Goal: Task Accomplishment & Management: Manage account settings

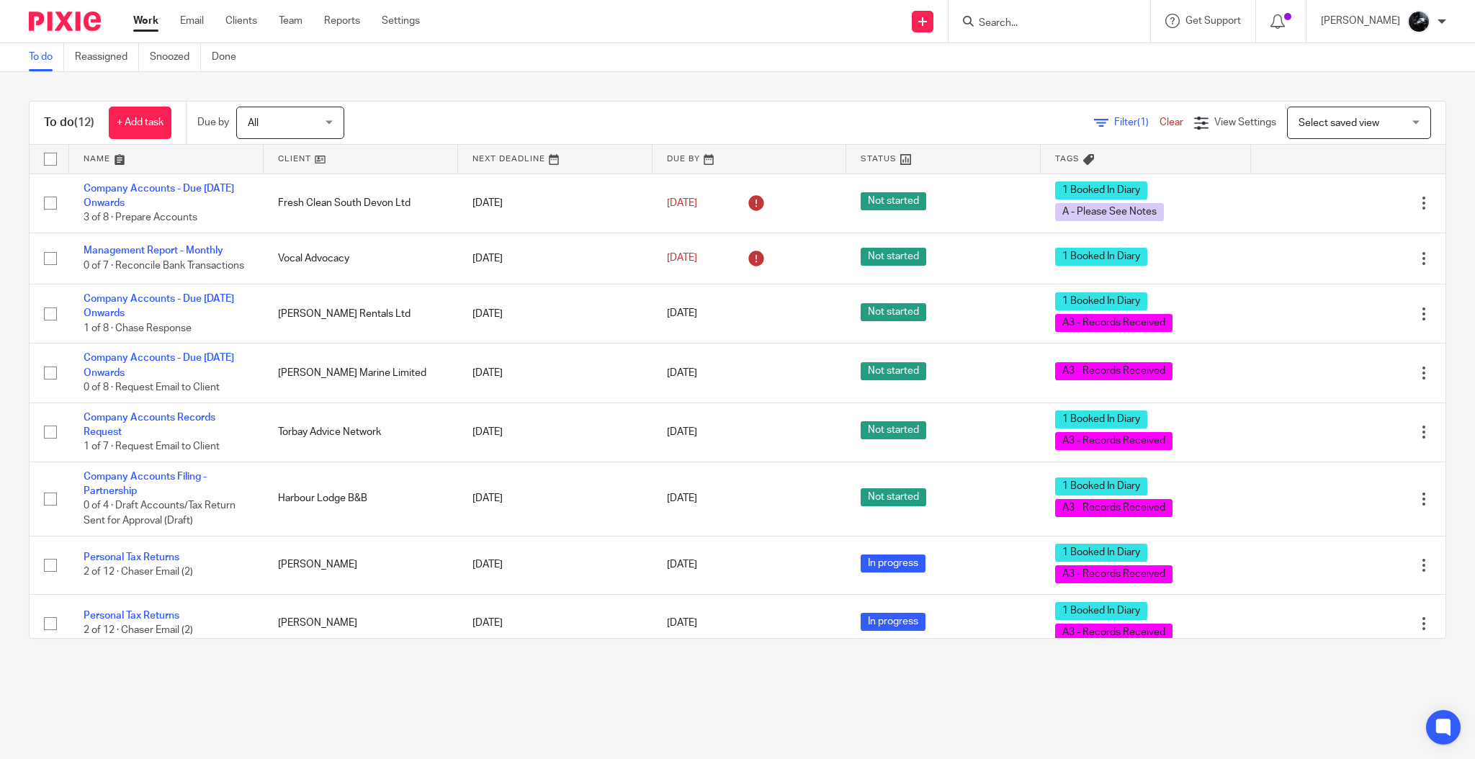
click at [1053, 24] on form at bounding box center [1053, 21] width 153 height 18
click at [1083, 28] on input "Search" at bounding box center [1042, 23] width 130 height 13
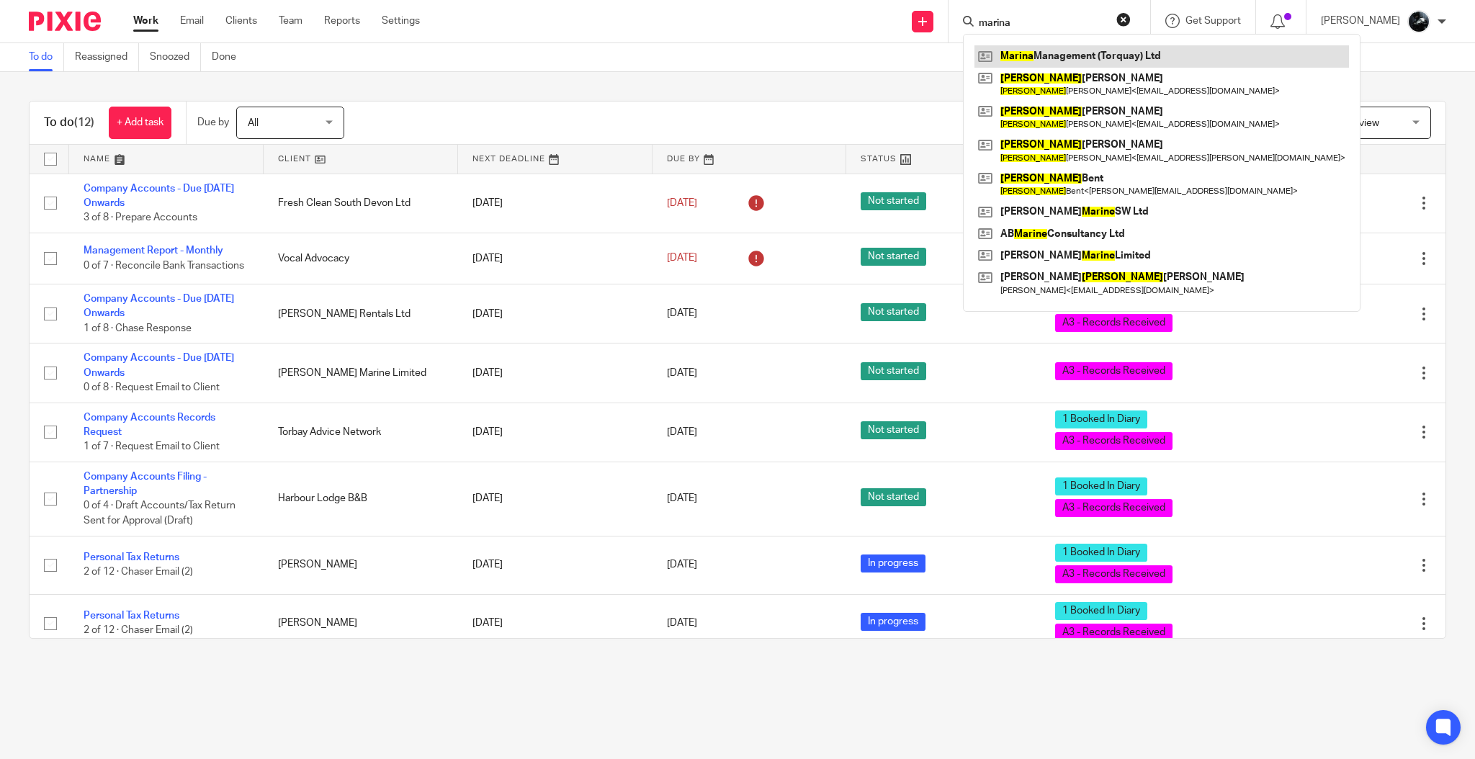
type input "marina"
click at [1134, 58] on link at bounding box center [1161, 56] width 374 height 22
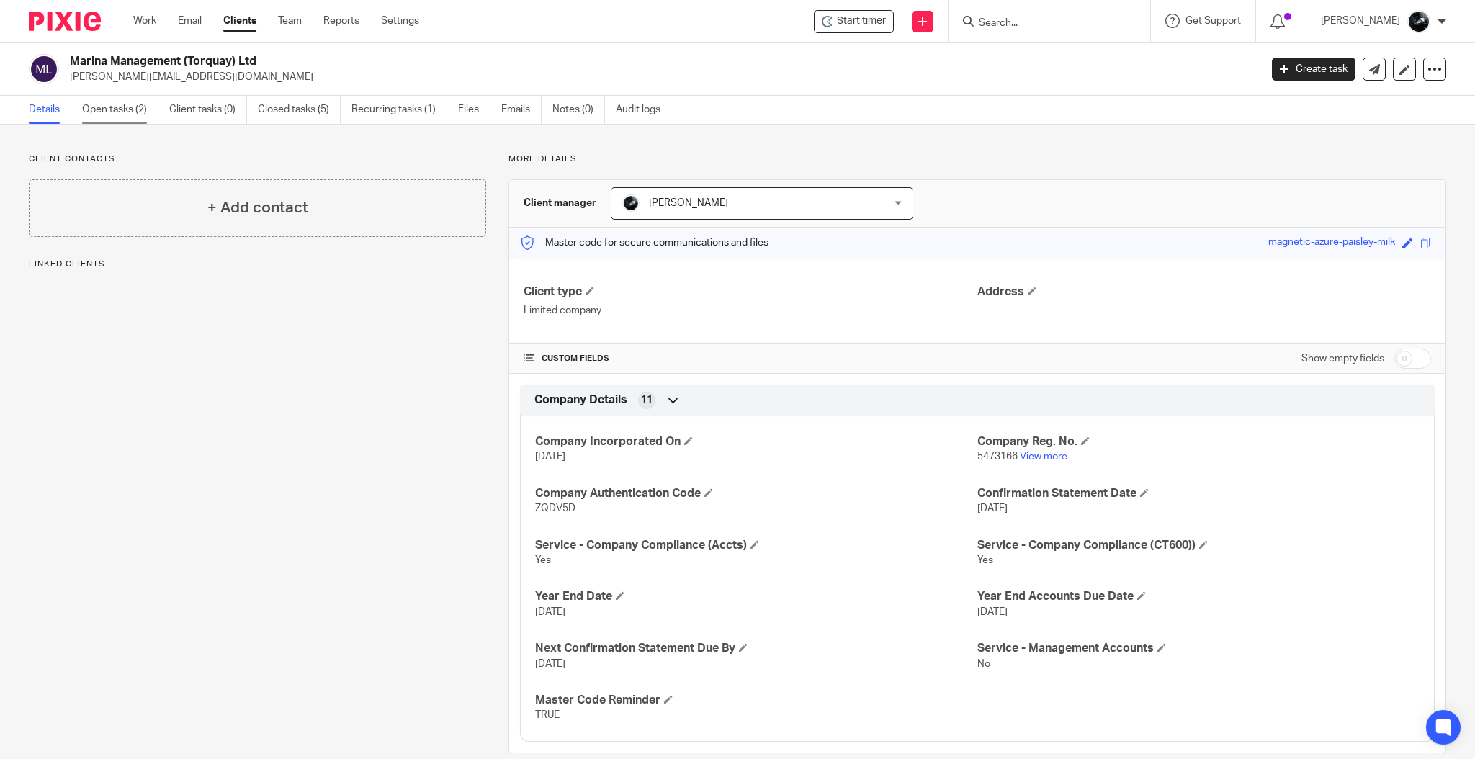
click at [120, 102] on link "Open tasks (2)" at bounding box center [120, 110] width 76 height 28
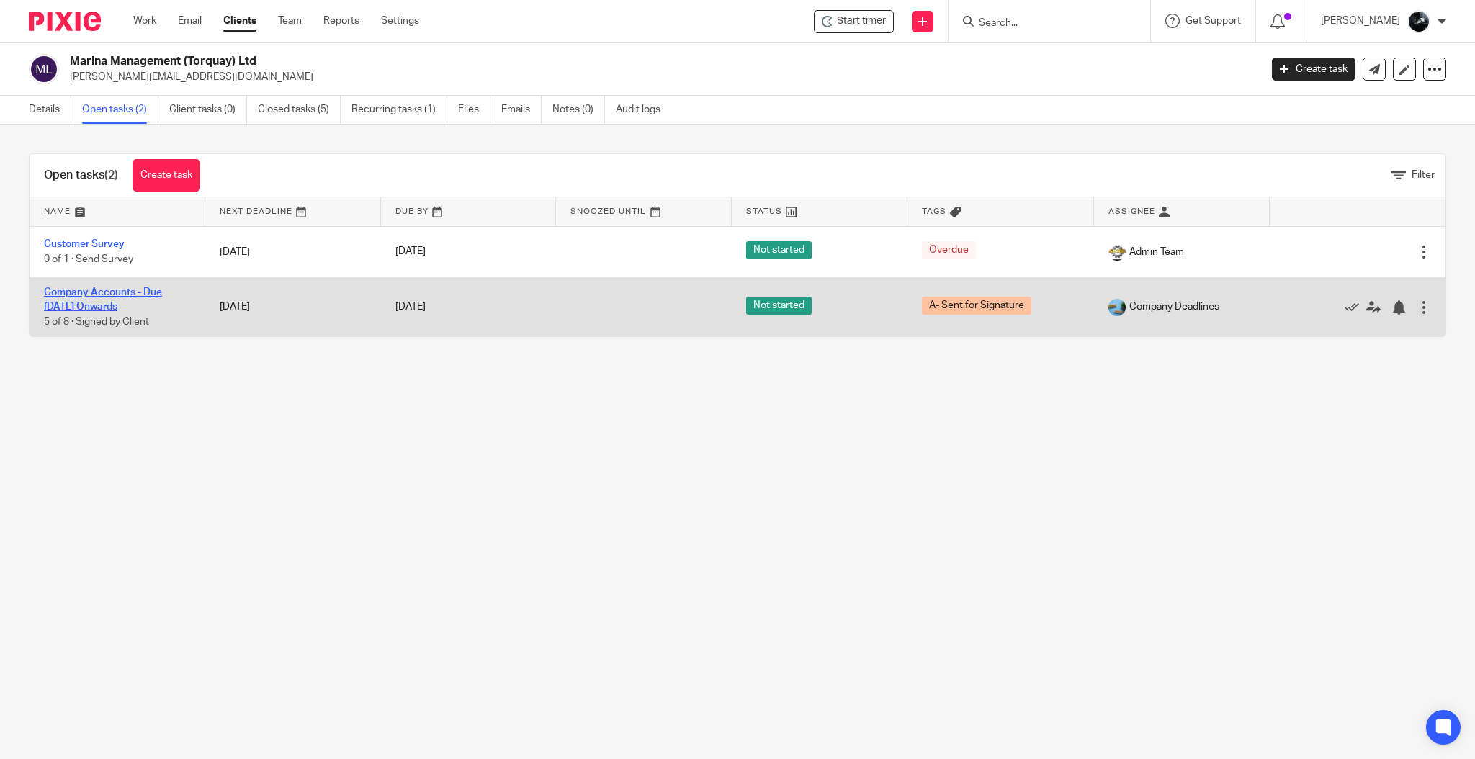
click at [123, 295] on link "Company Accounts - Due [DATE] Onwards" at bounding box center [103, 299] width 118 height 24
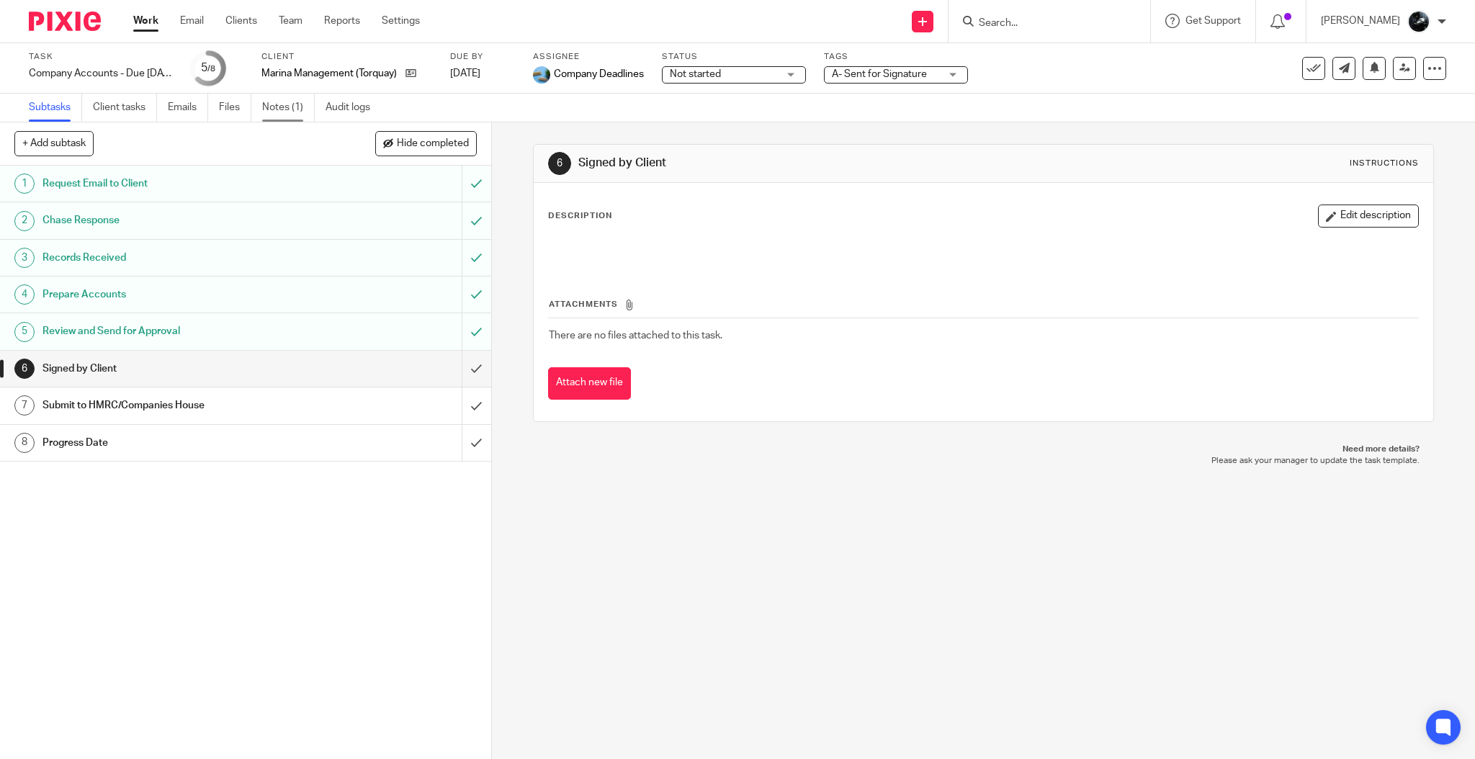
click at [264, 110] on link "Notes (1)" at bounding box center [288, 108] width 53 height 28
click at [453, 372] on input "submit" at bounding box center [245, 369] width 491 height 36
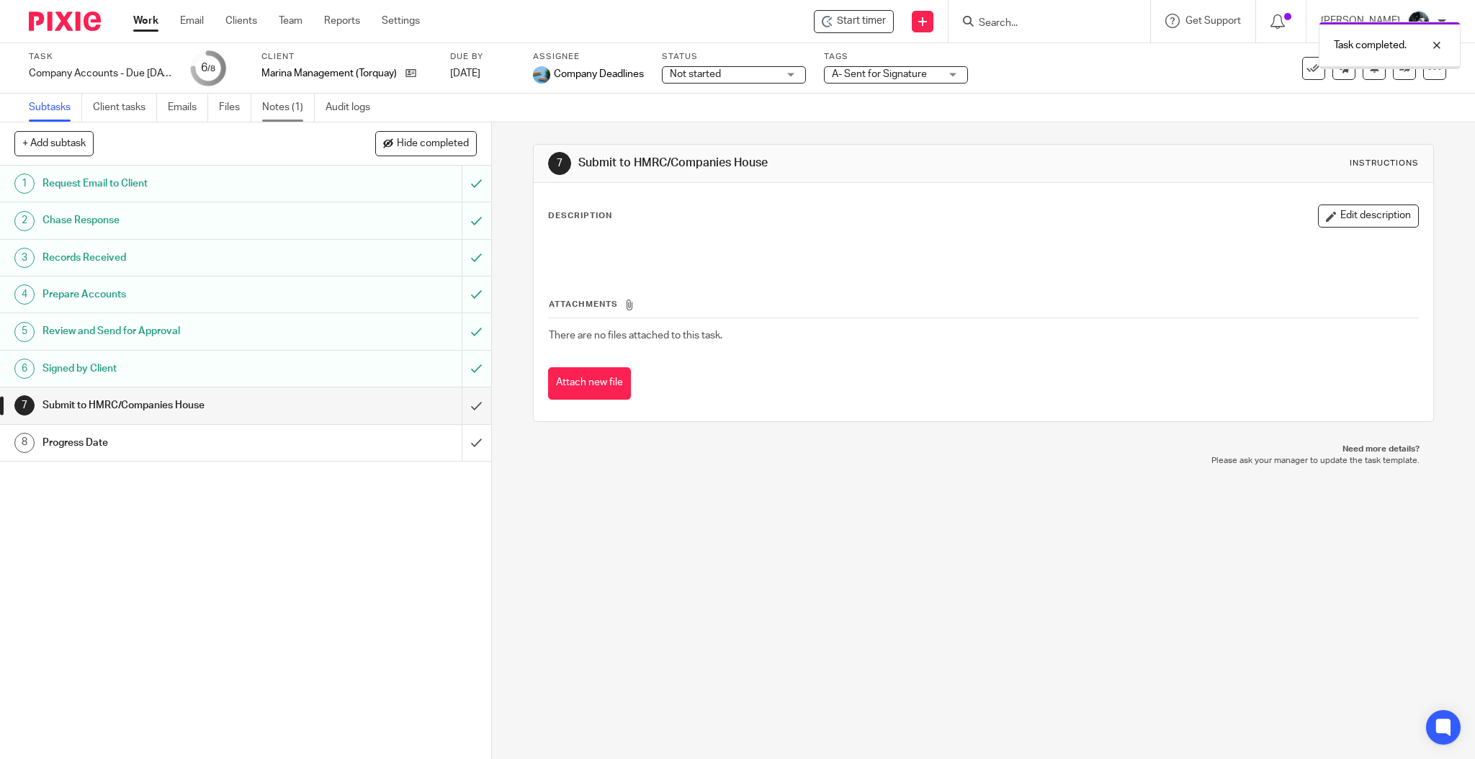
drag, startPoint x: 0, startPoint y: 0, endPoint x: 287, endPoint y: 110, distance: 307.1
click at [287, 110] on link "Notes (1)" at bounding box center [288, 108] width 53 height 28
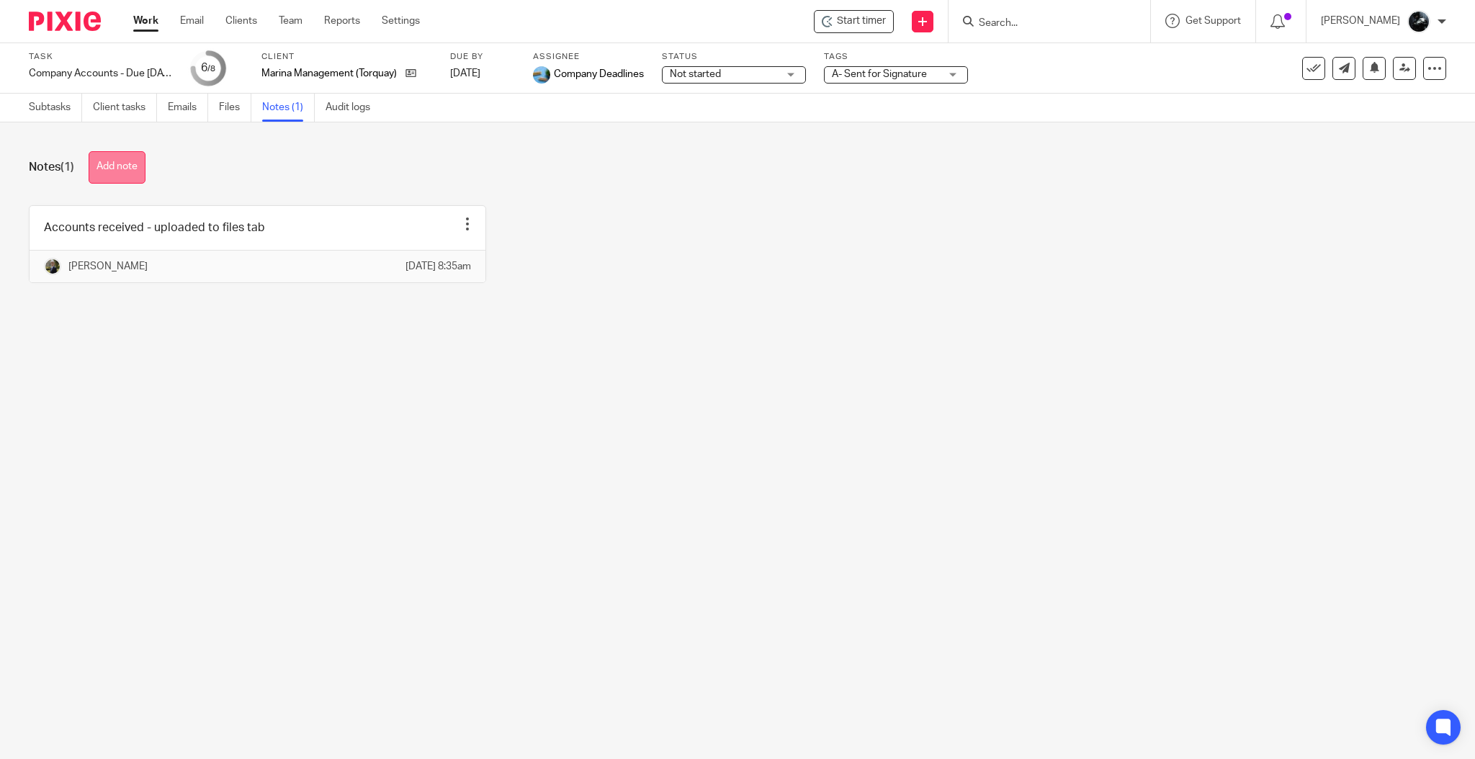
click at [143, 156] on button "Add note" at bounding box center [117, 167] width 57 height 32
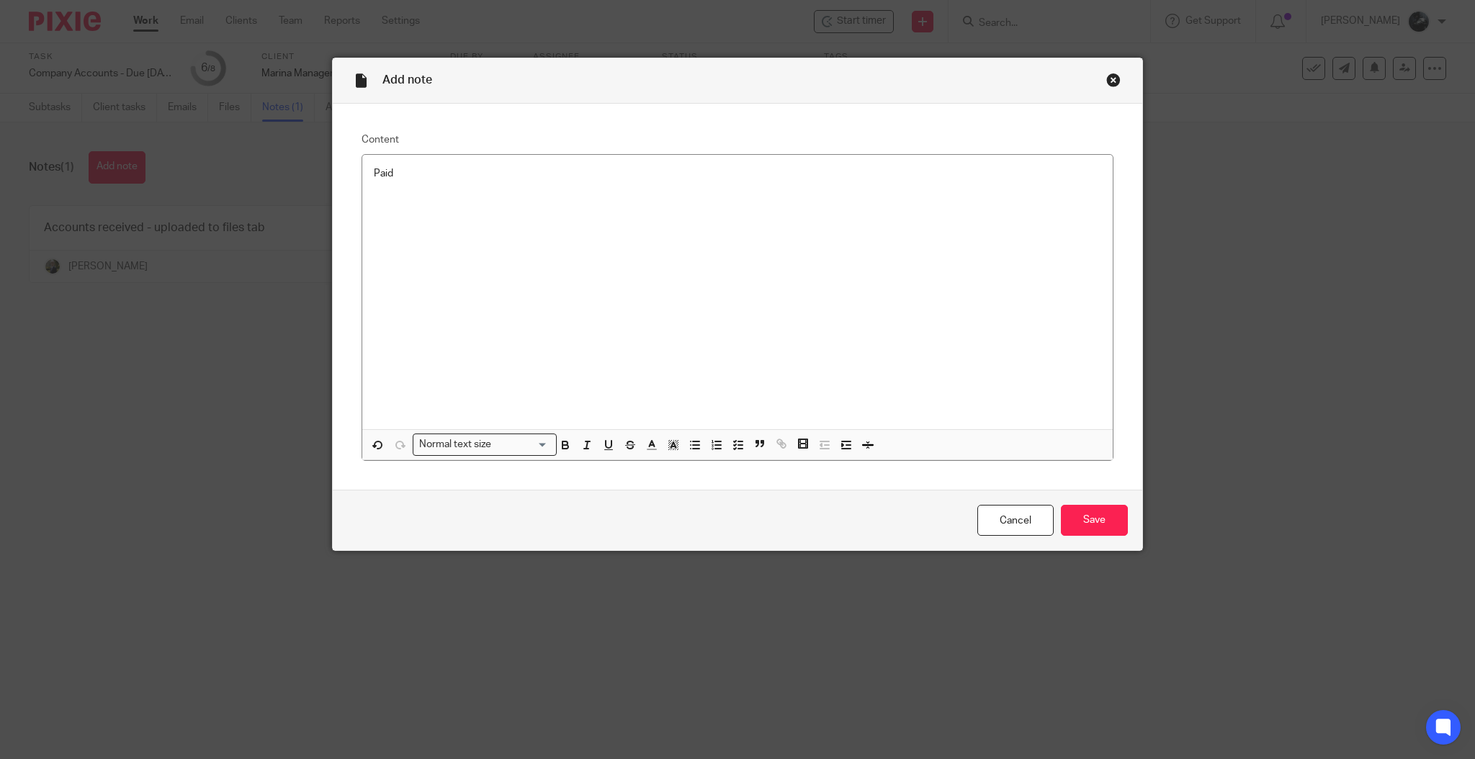
click at [1096, 504] on div "Cancel Save" at bounding box center [737, 520] width 809 height 60
click at [1092, 511] on input "Save" at bounding box center [1094, 520] width 67 height 31
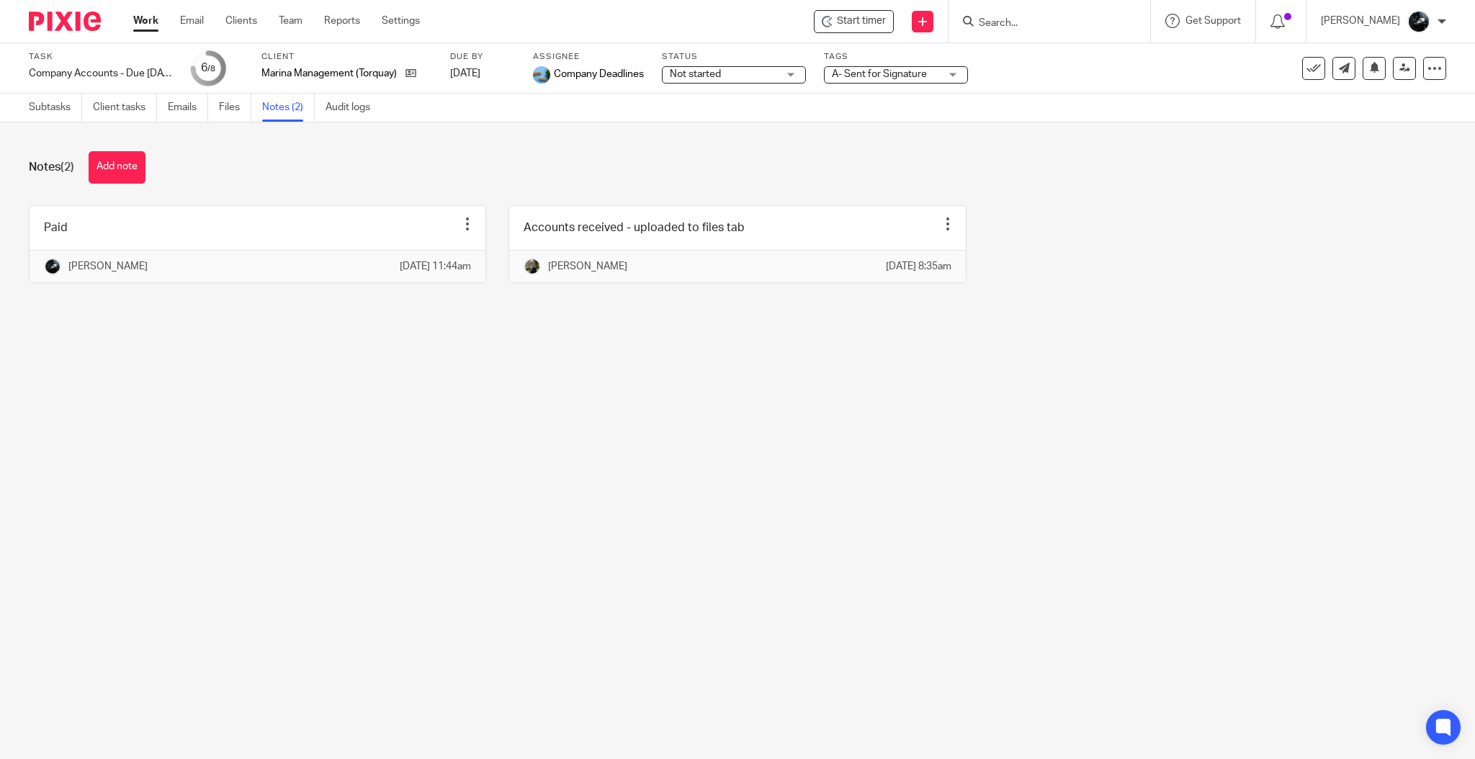
click at [861, 73] on span "A- Sent for Signature" at bounding box center [879, 74] width 95 height 10
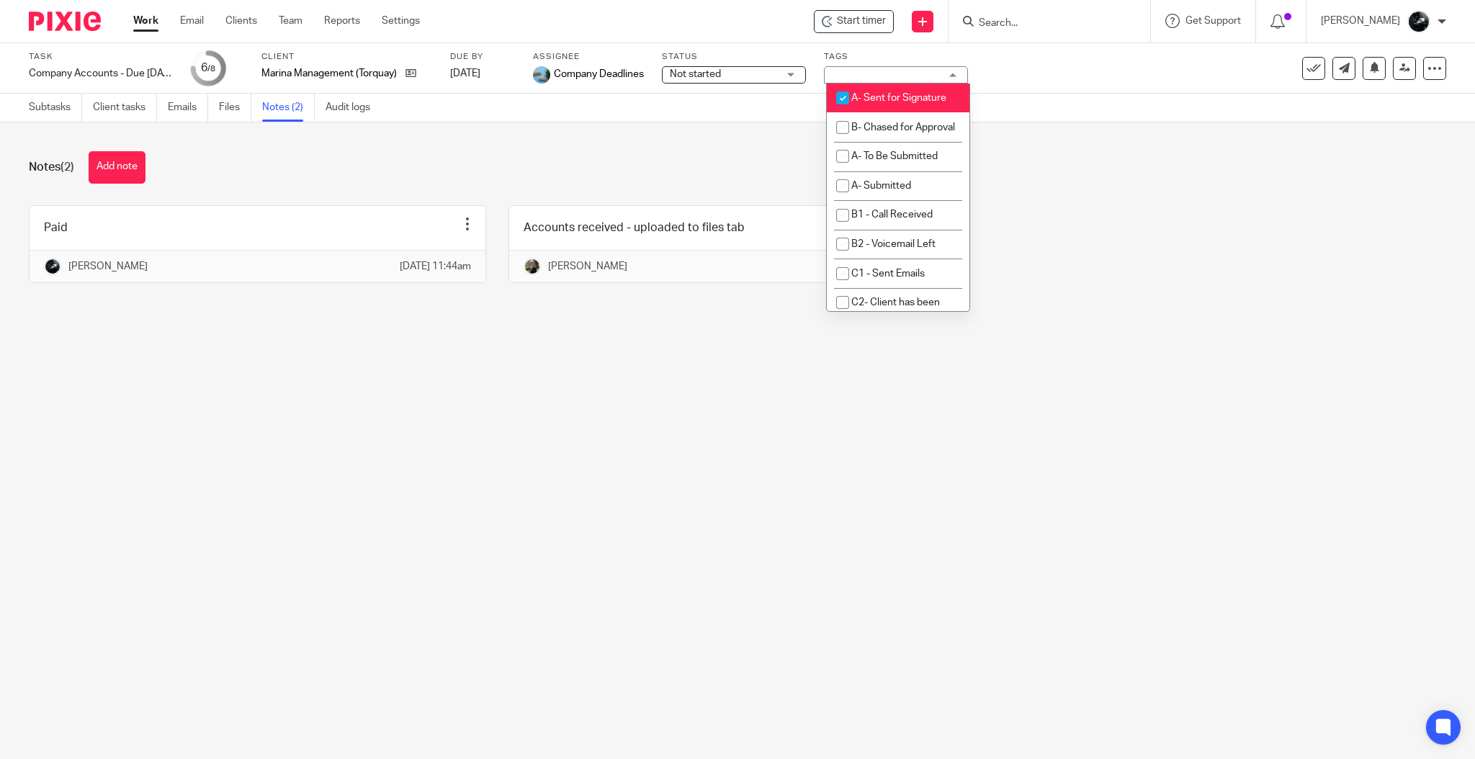
click at [865, 103] on span "A- Sent for Signature" at bounding box center [898, 98] width 95 height 10
checkbox input "false"
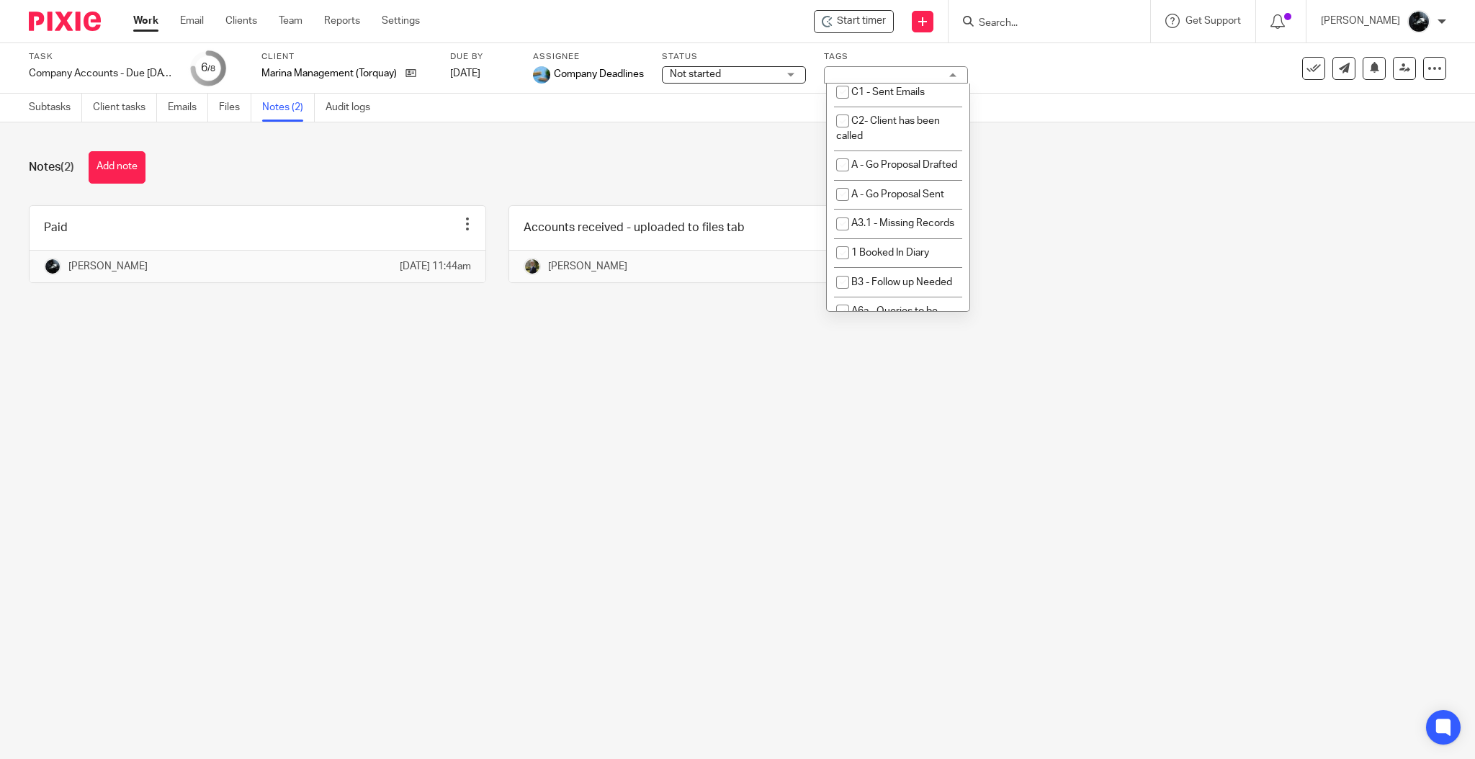
scroll to position [1056, 0]
drag, startPoint x: 893, startPoint y: 113, endPoint x: 888, endPoint y: 119, distance: 7.7
checkbox input "true"
drag, startPoint x: 559, startPoint y: 425, endPoint x: 549, endPoint y: 379, distance: 47.0
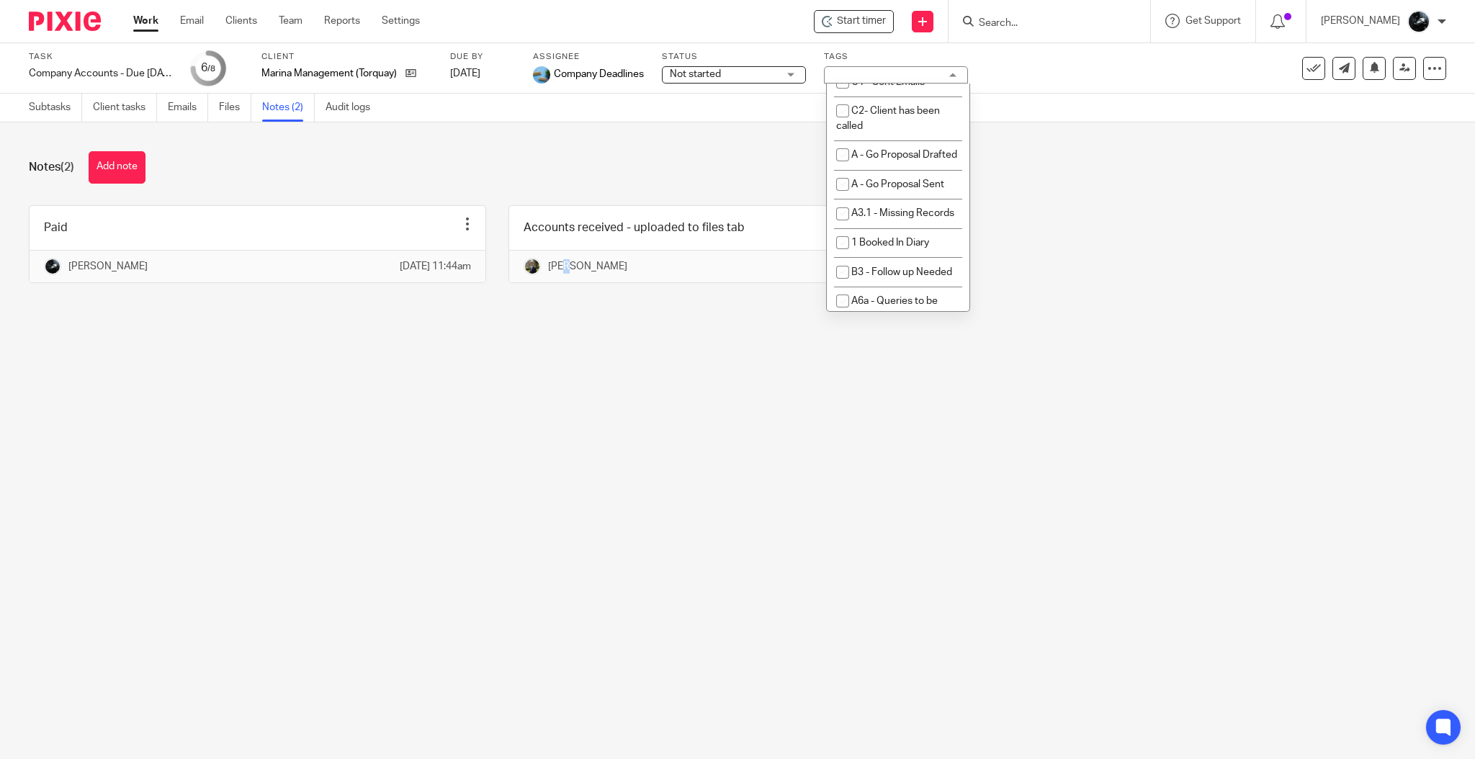
click at [557, 422] on main "Task Company Accounts - Due 1st May 2023 Onwards Save Company Accounts - Due 1s…" at bounding box center [737, 379] width 1475 height 759
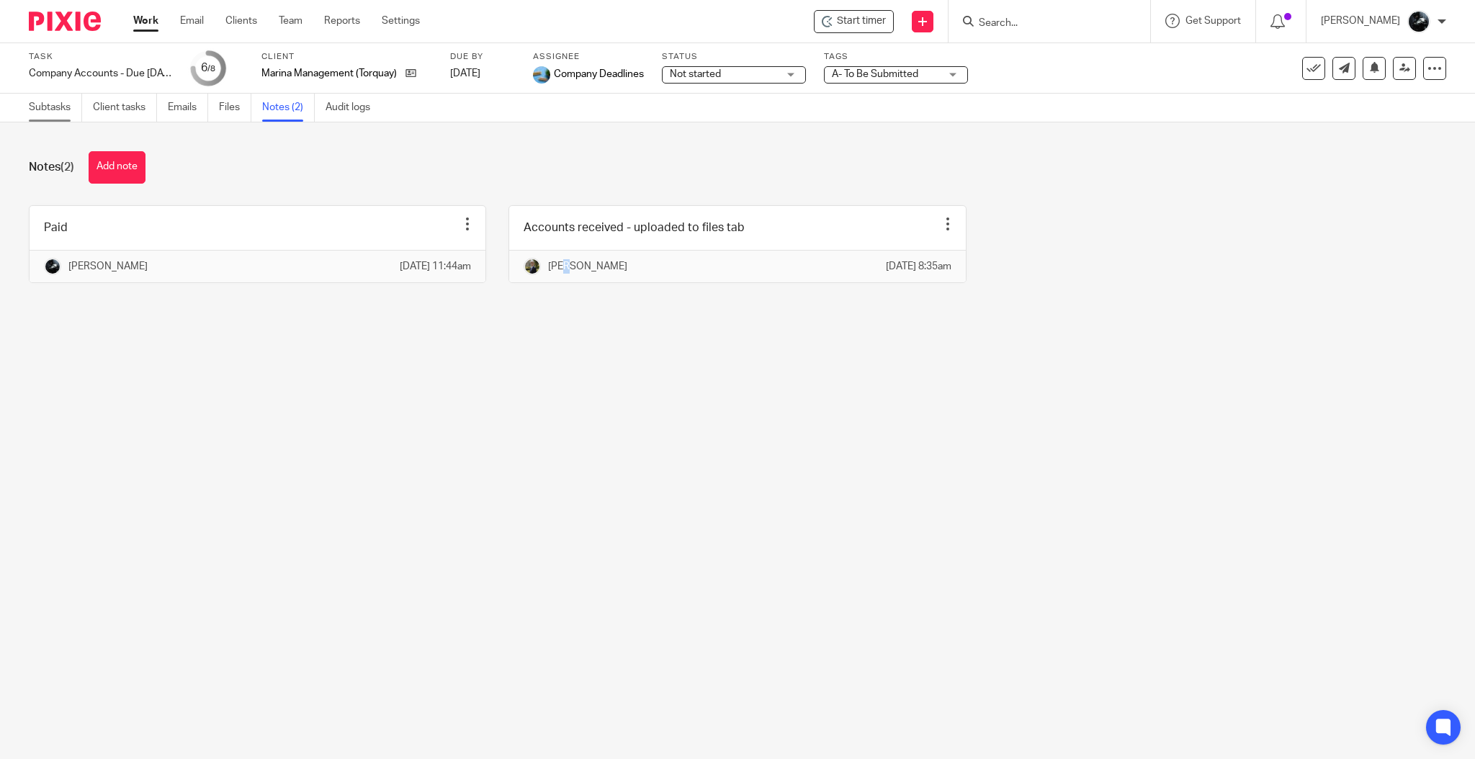
click at [39, 120] on link "Subtasks" at bounding box center [55, 108] width 53 height 28
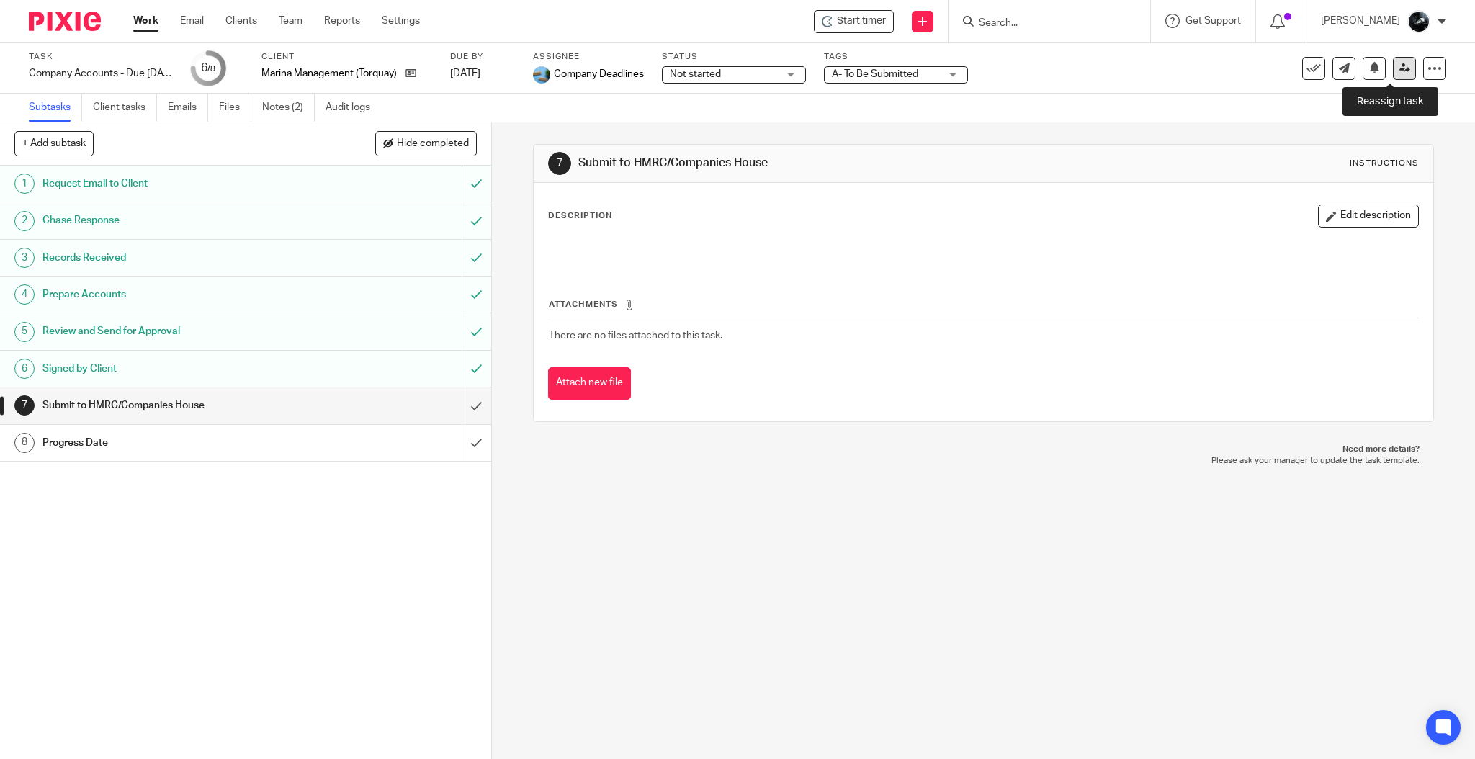
click at [1400, 67] on link at bounding box center [1404, 68] width 23 height 23
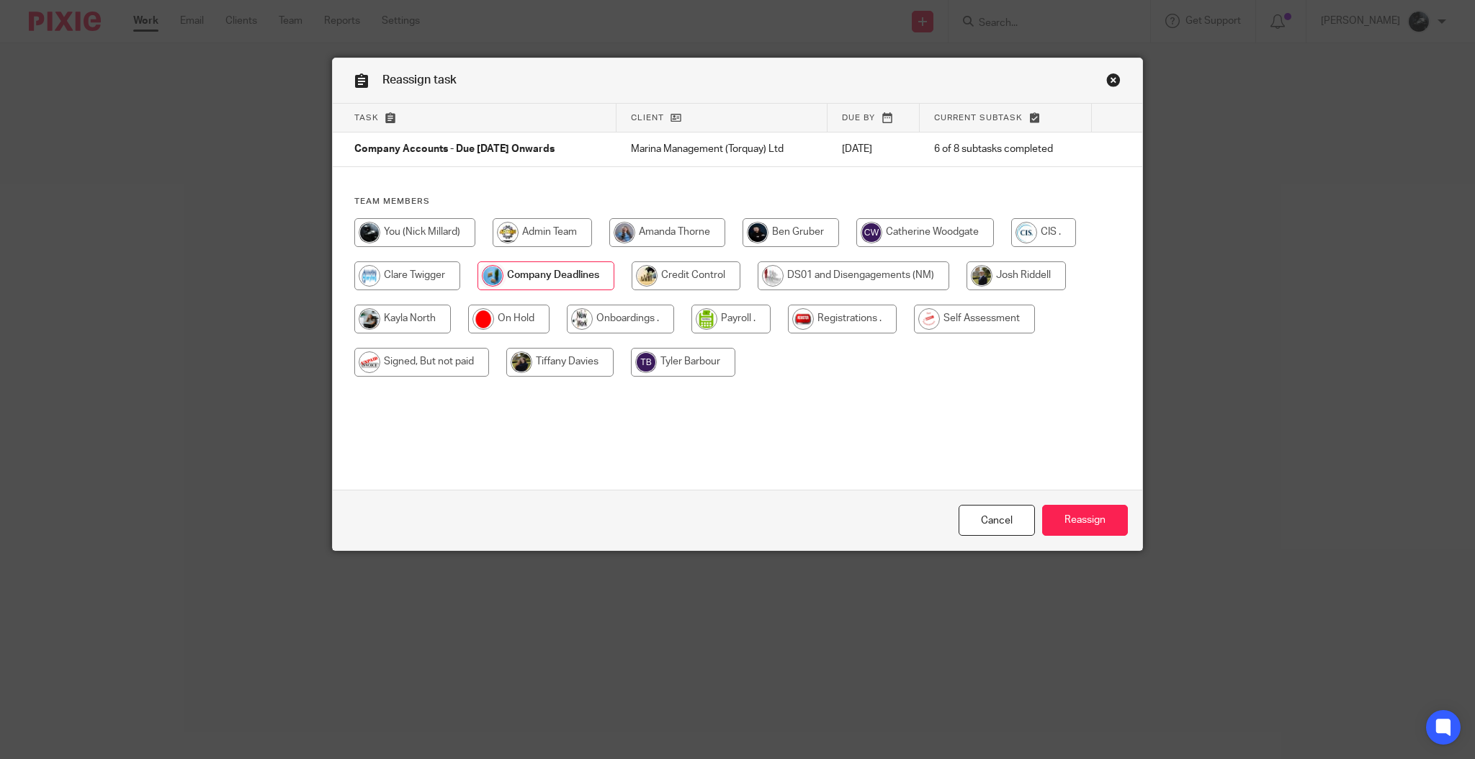
drag, startPoint x: 887, startPoint y: 238, endPoint x: 904, endPoint y: 253, distance: 21.9
click at [888, 238] on input "radio" at bounding box center [925, 232] width 138 height 29
radio input "true"
click at [1073, 528] on input "Reassign" at bounding box center [1085, 520] width 86 height 31
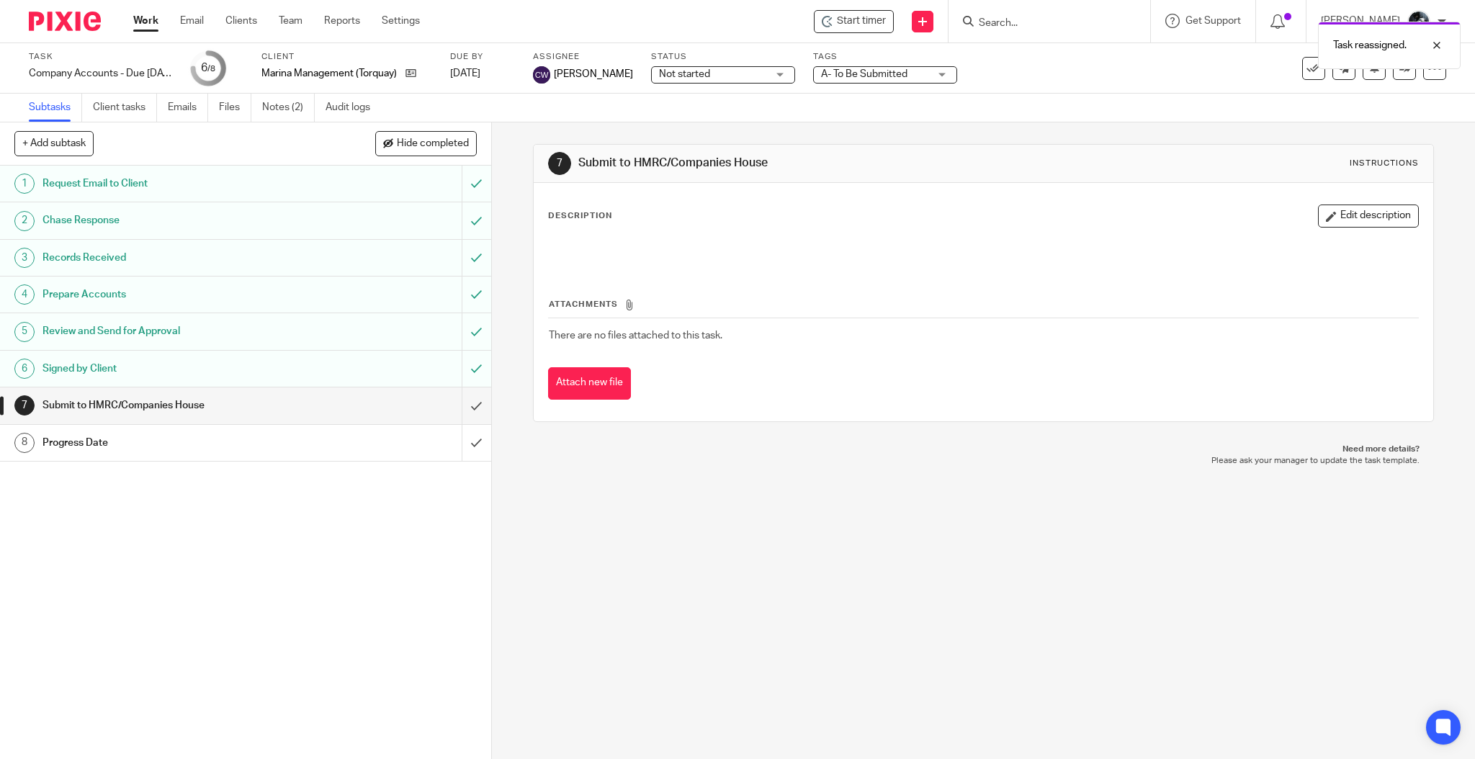
click at [1054, 27] on div "Task reassigned." at bounding box center [1098, 41] width 723 height 55
click at [1070, 22] on div "Task reassigned." at bounding box center [1098, 41] width 723 height 55
click at [1063, 27] on div "Task reassigned." at bounding box center [1098, 41] width 723 height 55
click at [1022, 20] on div "Task reassigned." at bounding box center [1098, 41] width 723 height 55
click at [1022, 22] on div "Task reassigned." at bounding box center [1098, 41] width 723 height 55
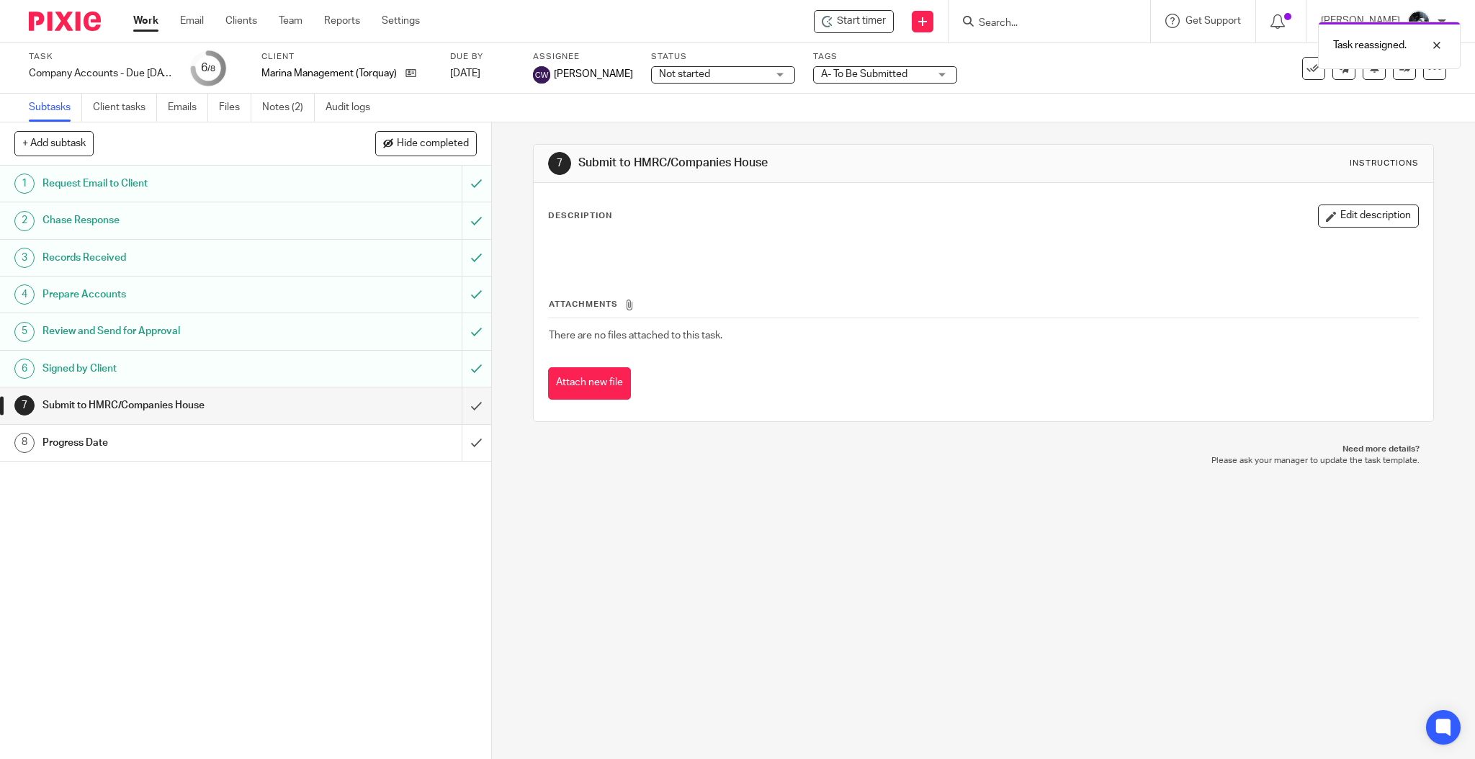
click at [1082, 21] on div "Task reassigned." at bounding box center [1098, 41] width 723 height 55
click at [995, 30] on div at bounding box center [1047, 21] width 168 height 18
click at [1038, 20] on input "Search" at bounding box center [1042, 23] width 130 height 13
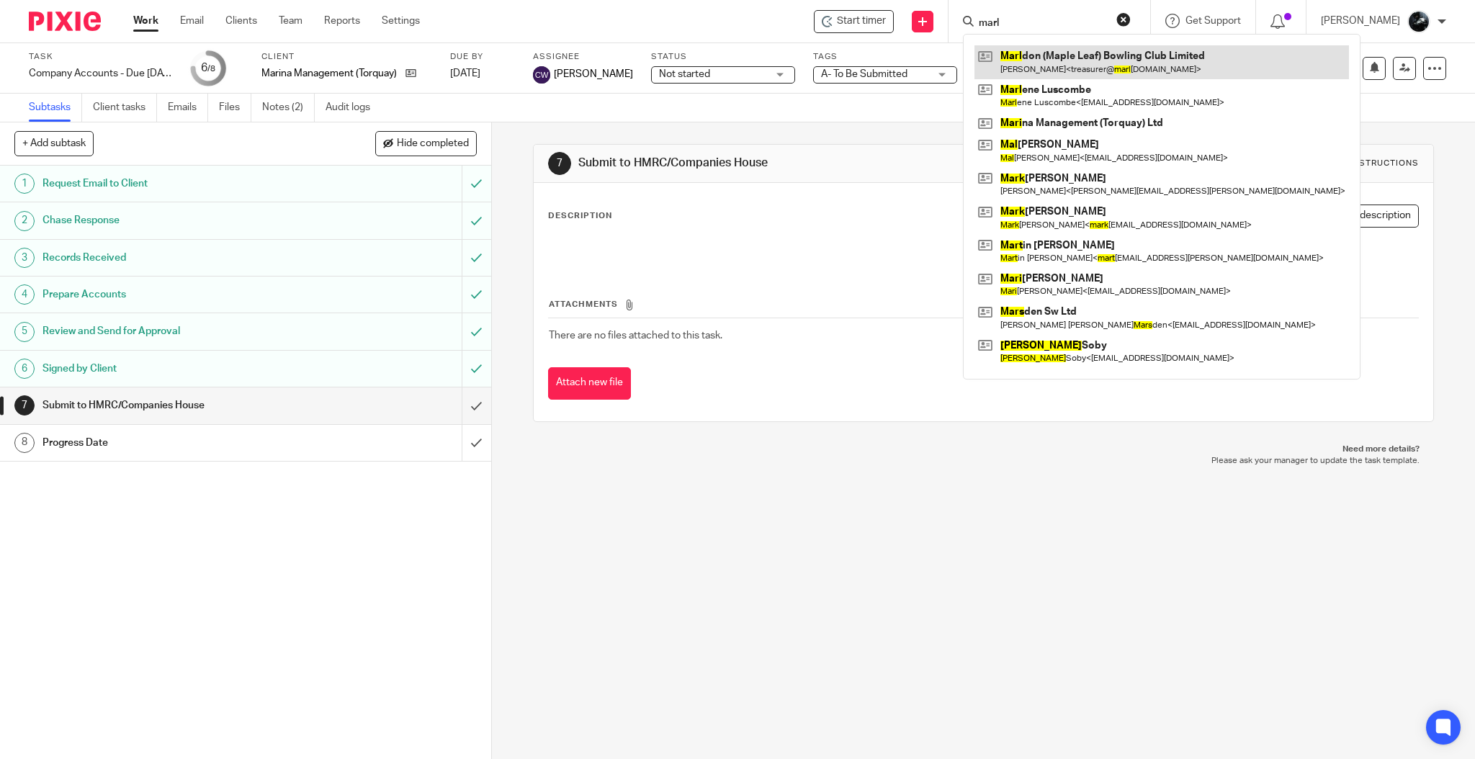
type input "marl"
click at [1080, 76] on link at bounding box center [1161, 61] width 374 height 33
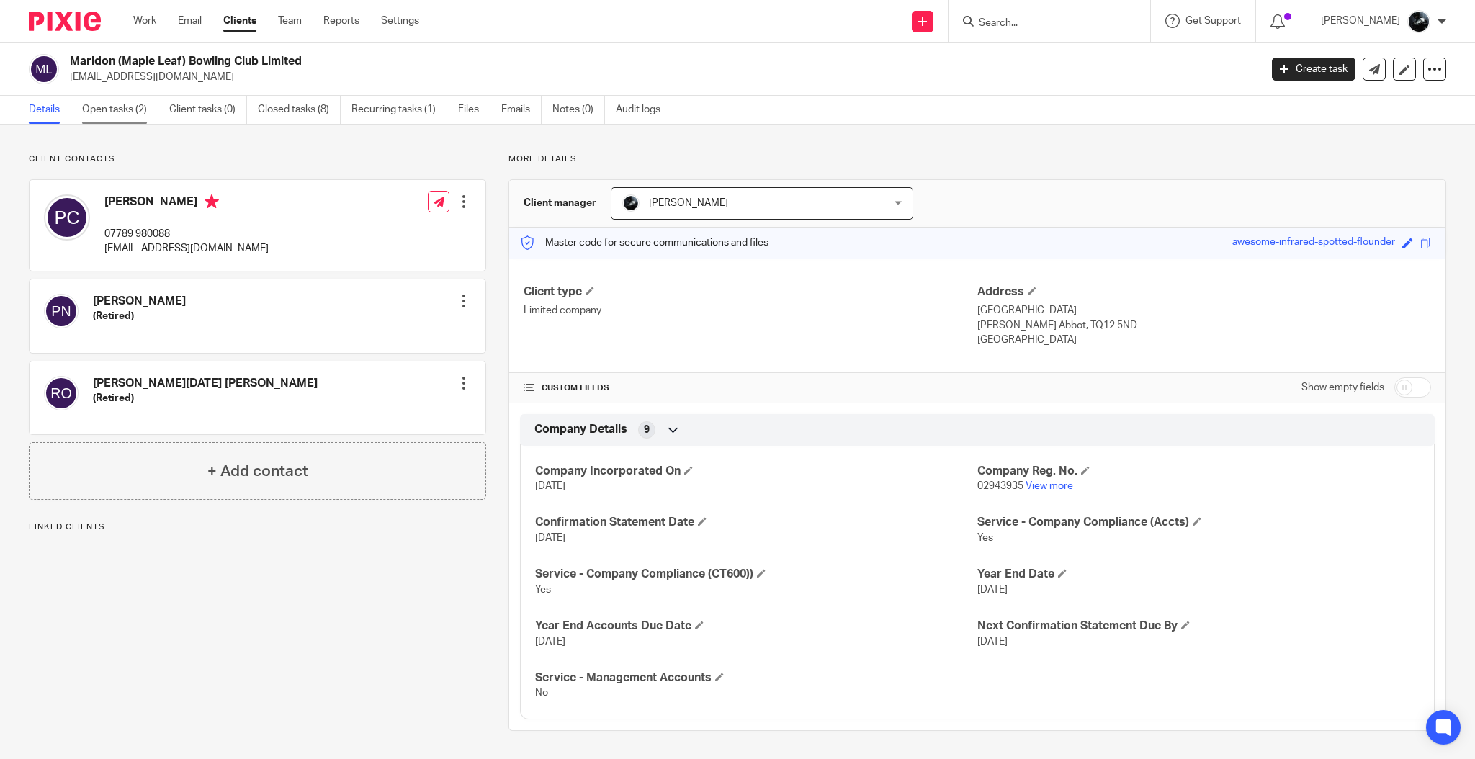
click at [115, 108] on link "Open tasks (2)" at bounding box center [120, 110] width 76 height 28
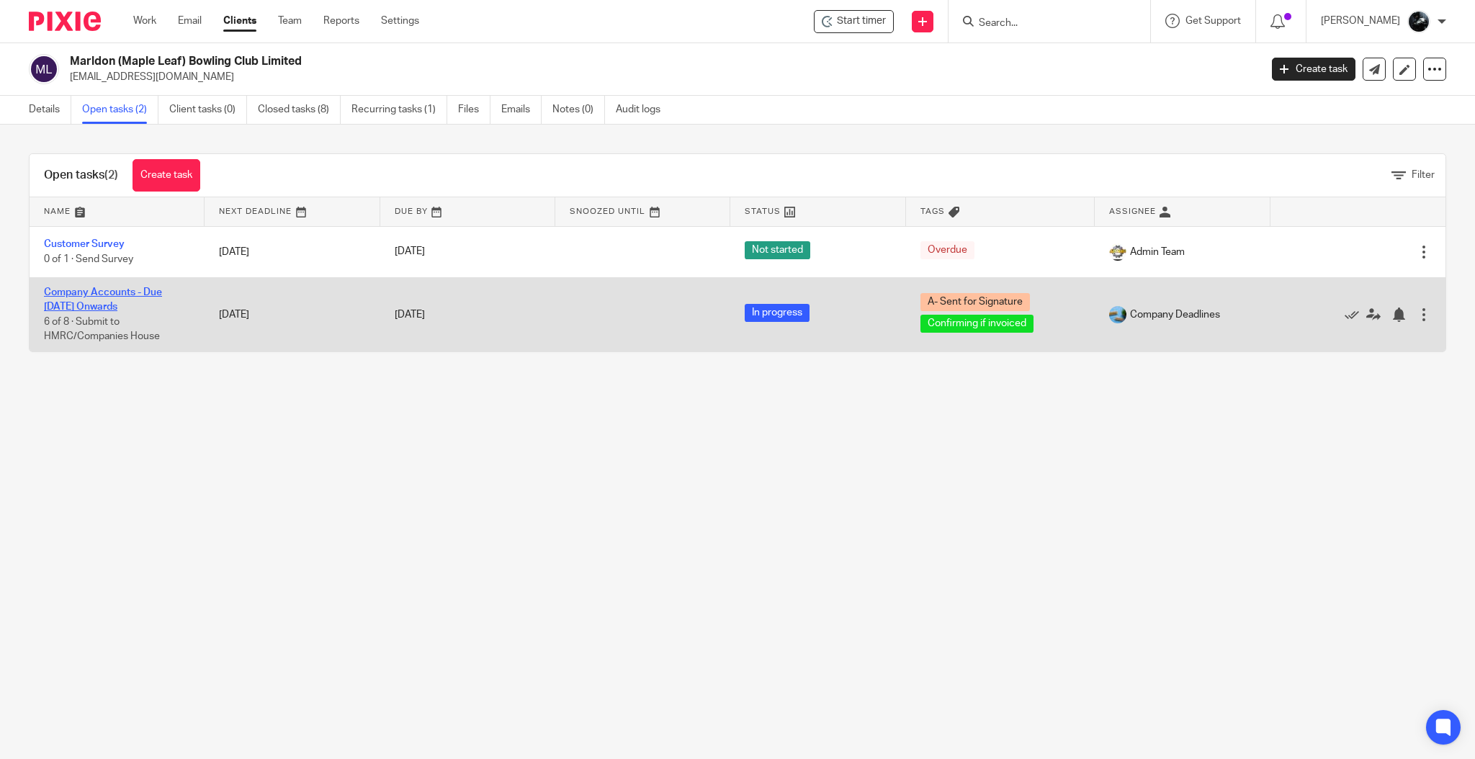
click at [102, 304] on link "Company Accounts - Due [DATE] Onwards" at bounding box center [103, 299] width 118 height 24
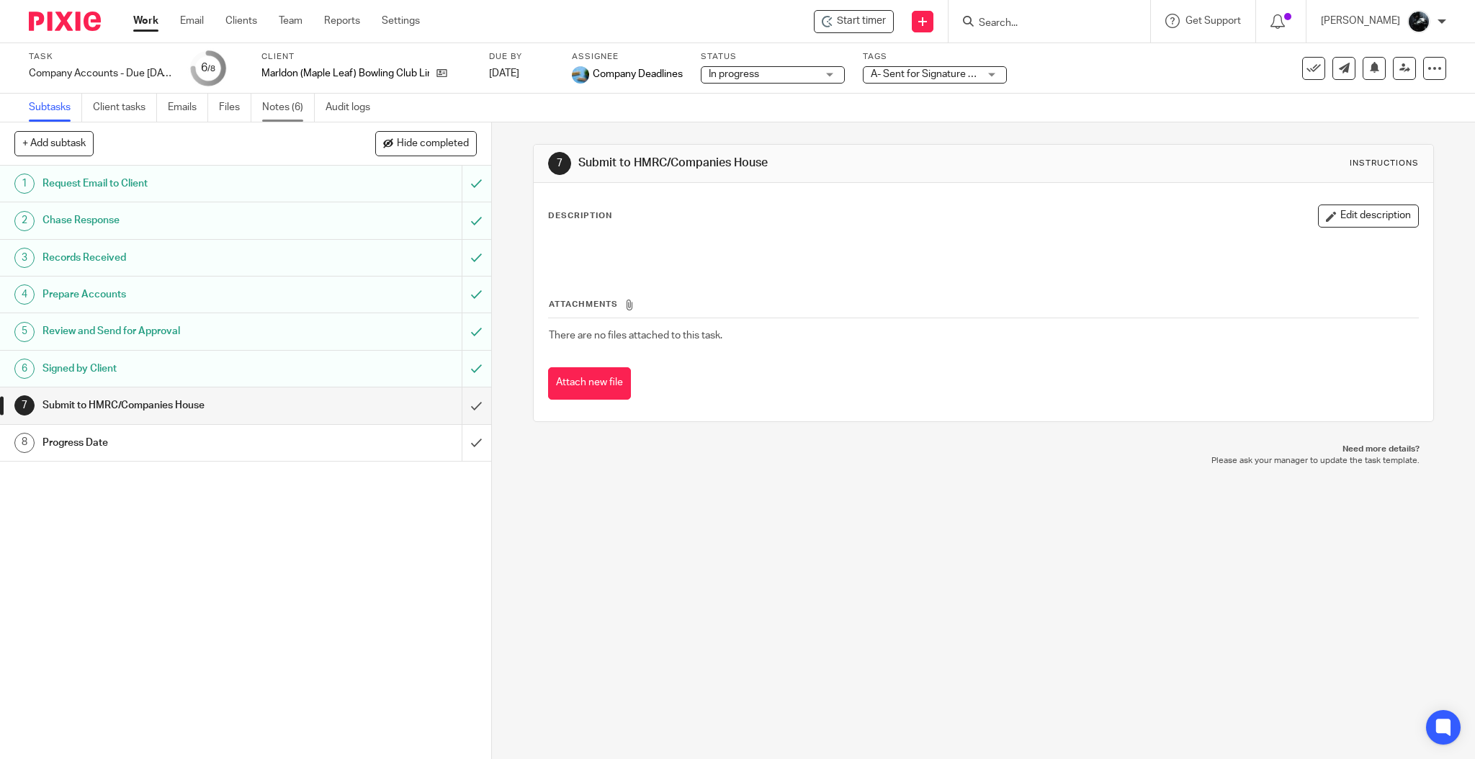
click at [284, 108] on link "Notes (6)" at bounding box center [288, 108] width 53 height 28
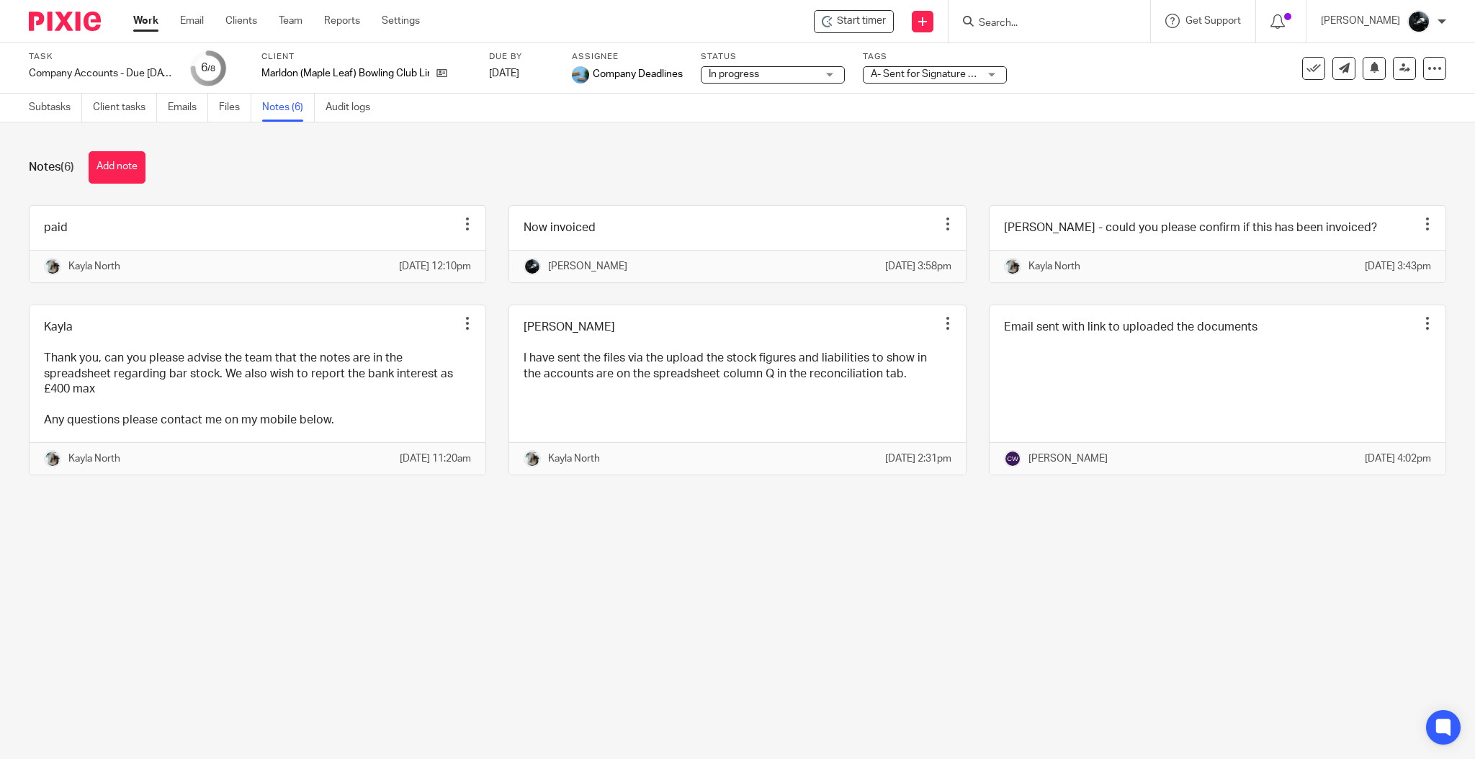
click at [989, 70] on div "A- Sent for Signature + 1" at bounding box center [935, 74] width 144 height 17
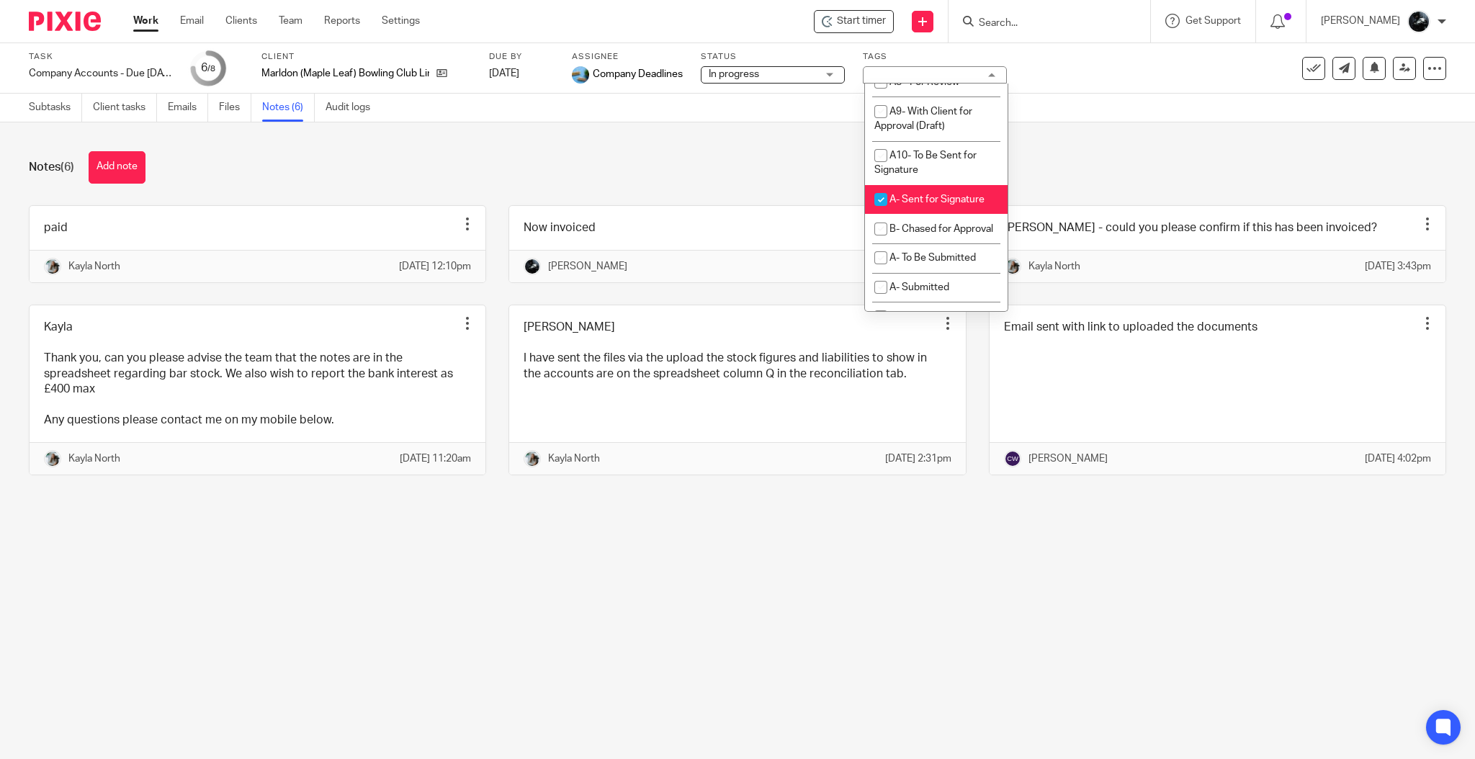
scroll to position [864, 0]
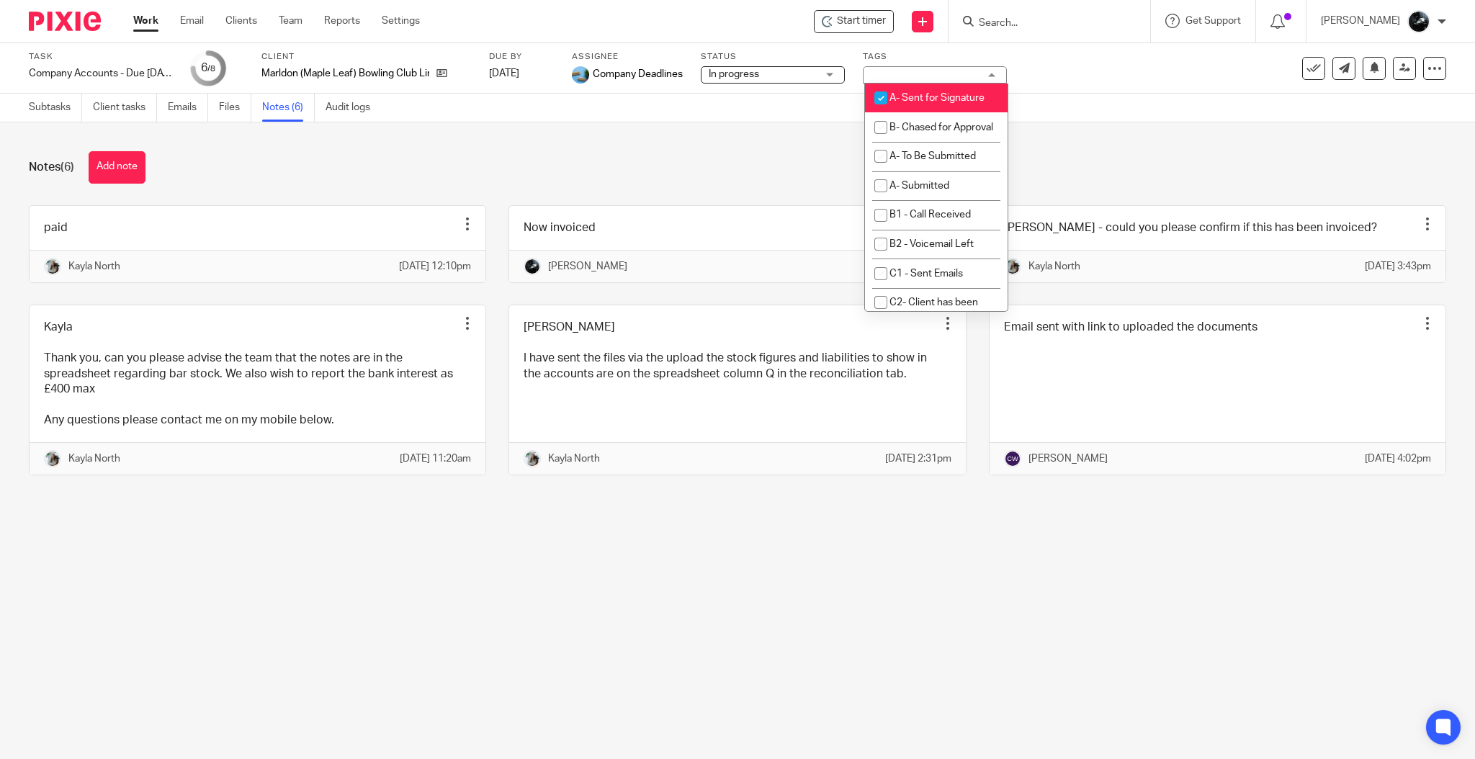
click at [940, 113] on li "A- Sent for Signature" at bounding box center [936, 99] width 143 height 30
checkbox input "false"
click at [935, 171] on li "A- To Be Submitted" at bounding box center [936, 157] width 143 height 30
checkbox input "true"
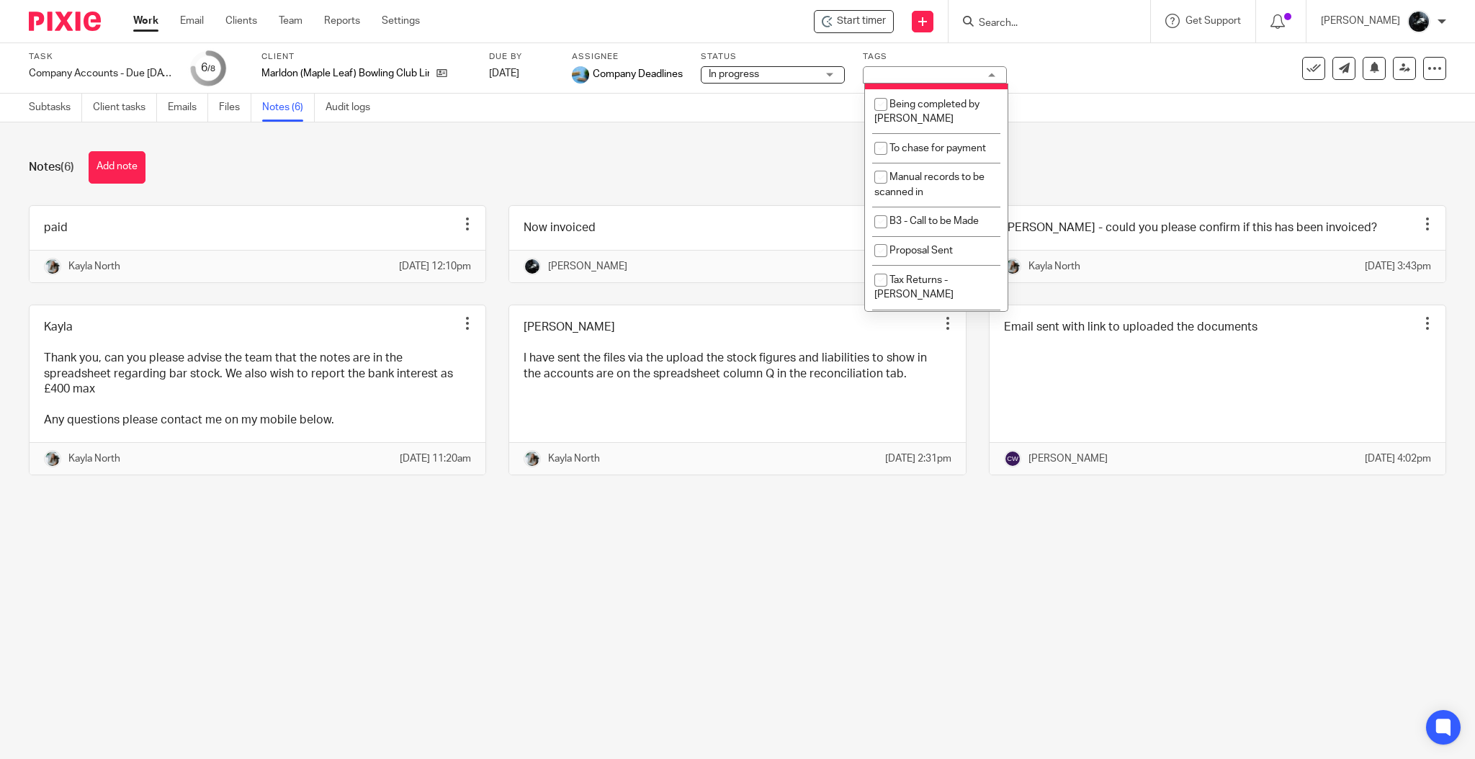
scroll to position [1440, 0]
click at [939, 49] on li "Confirming if invoiced" at bounding box center [936, 34] width 143 height 30
checkbox input "false"
click at [1093, 145] on div "Notes (6) Add note paid Edit note Delete note Kayla North 10 Oct 2025 12:10pm N…" at bounding box center [737, 323] width 1475 height 403
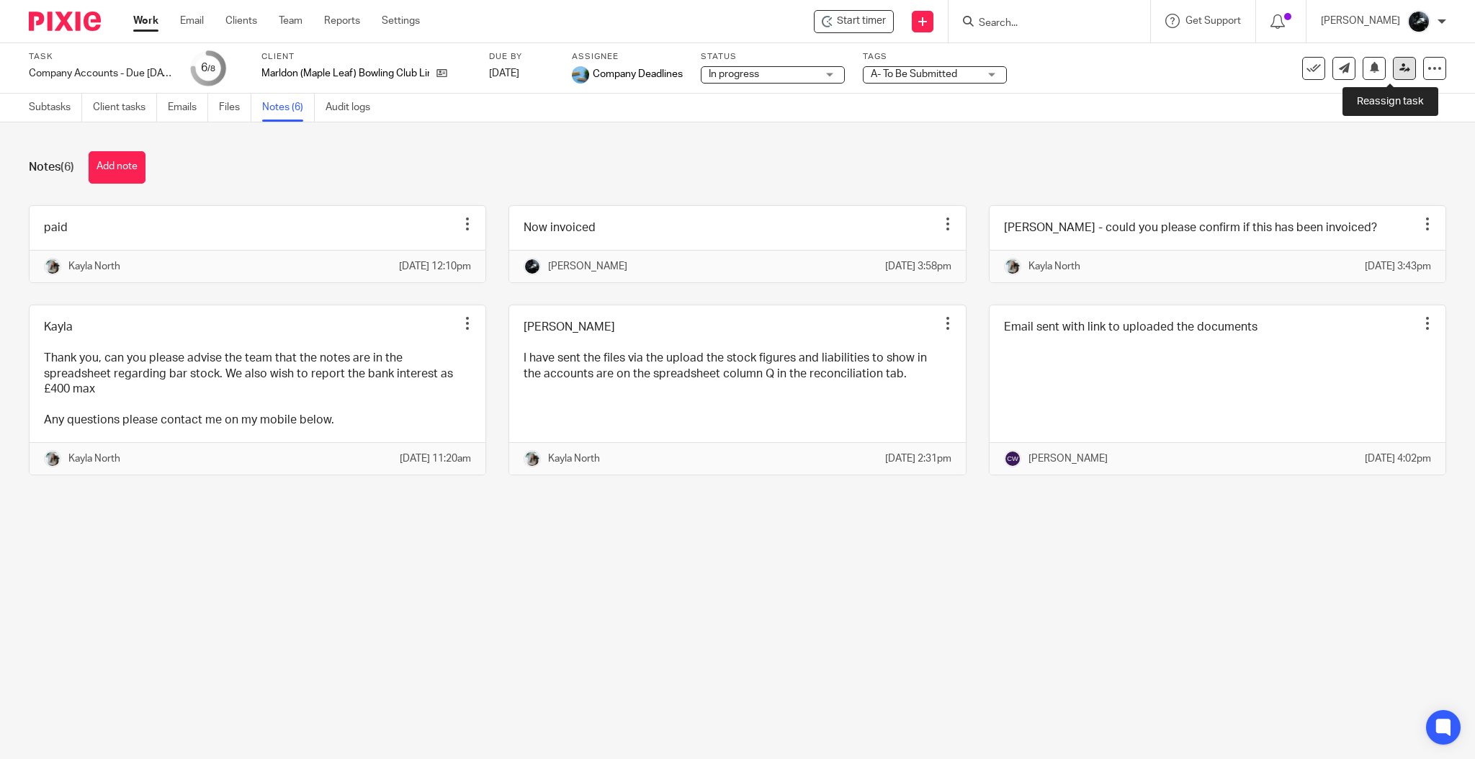
click at [1393, 76] on link at bounding box center [1404, 68] width 23 height 23
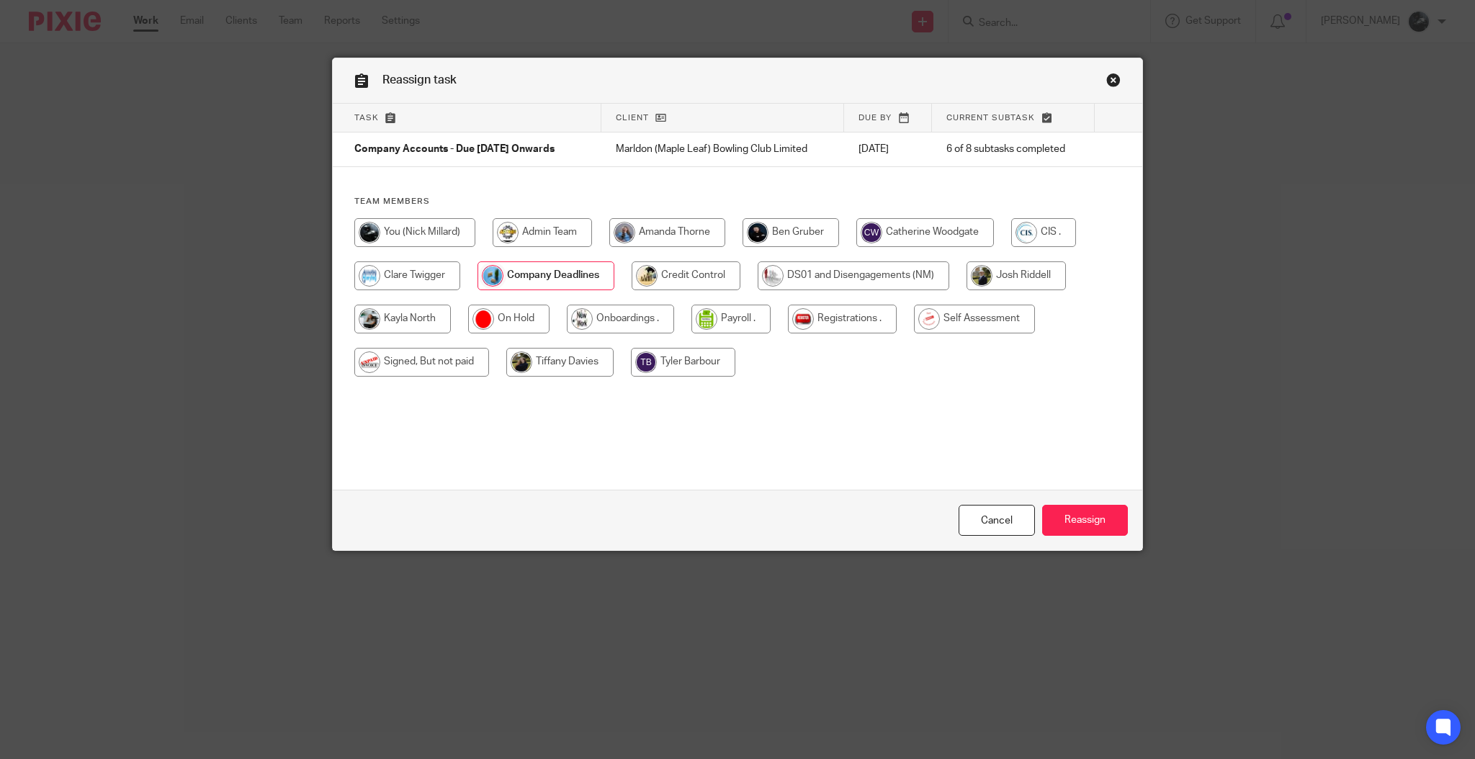
drag, startPoint x: 912, startPoint y: 228, endPoint x: 920, endPoint y: 237, distance: 12.3
click at [916, 234] on input "radio" at bounding box center [925, 232] width 138 height 29
radio input "true"
click at [1082, 534] on input "Reassign" at bounding box center [1085, 520] width 86 height 31
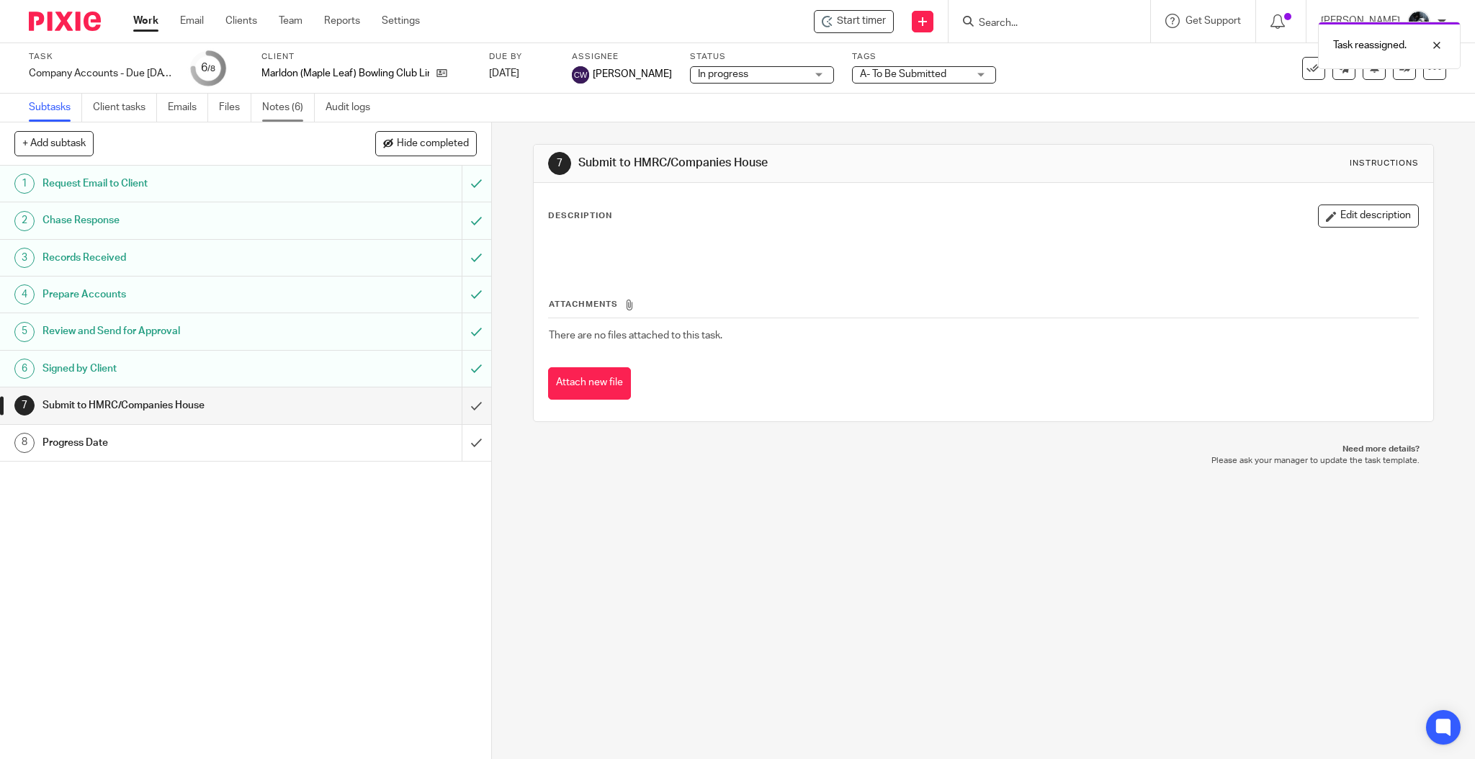
click at [291, 104] on link "Notes (6)" at bounding box center [288, 108] width 53 height 28
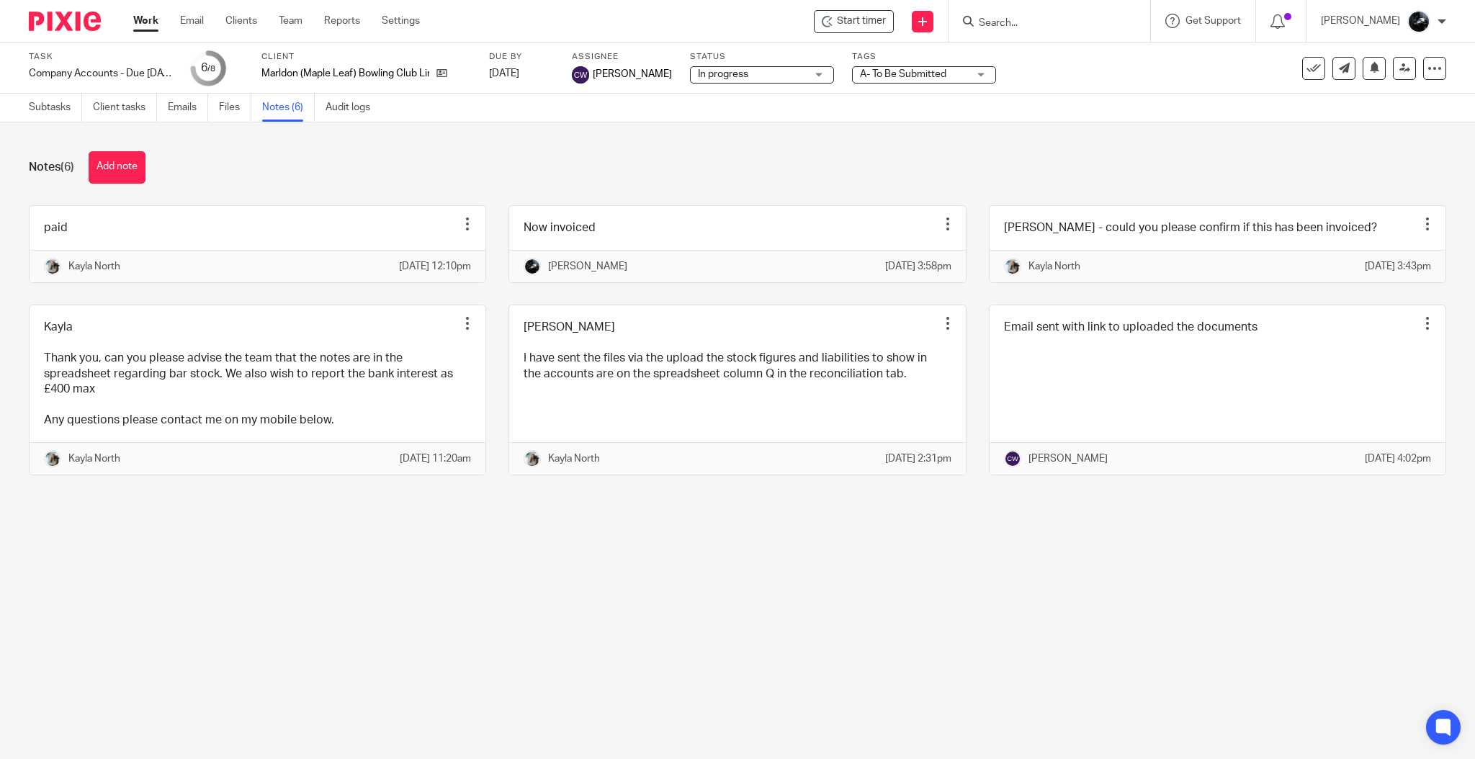
drag, startPoint x: 65, startPoint y: 22, endPoint x: 86, endPoint y: 19, distance: 21.9
click at [65, 24] on img at bounding box center [65, 21] width 72 height 19
